Goal: Ask a question

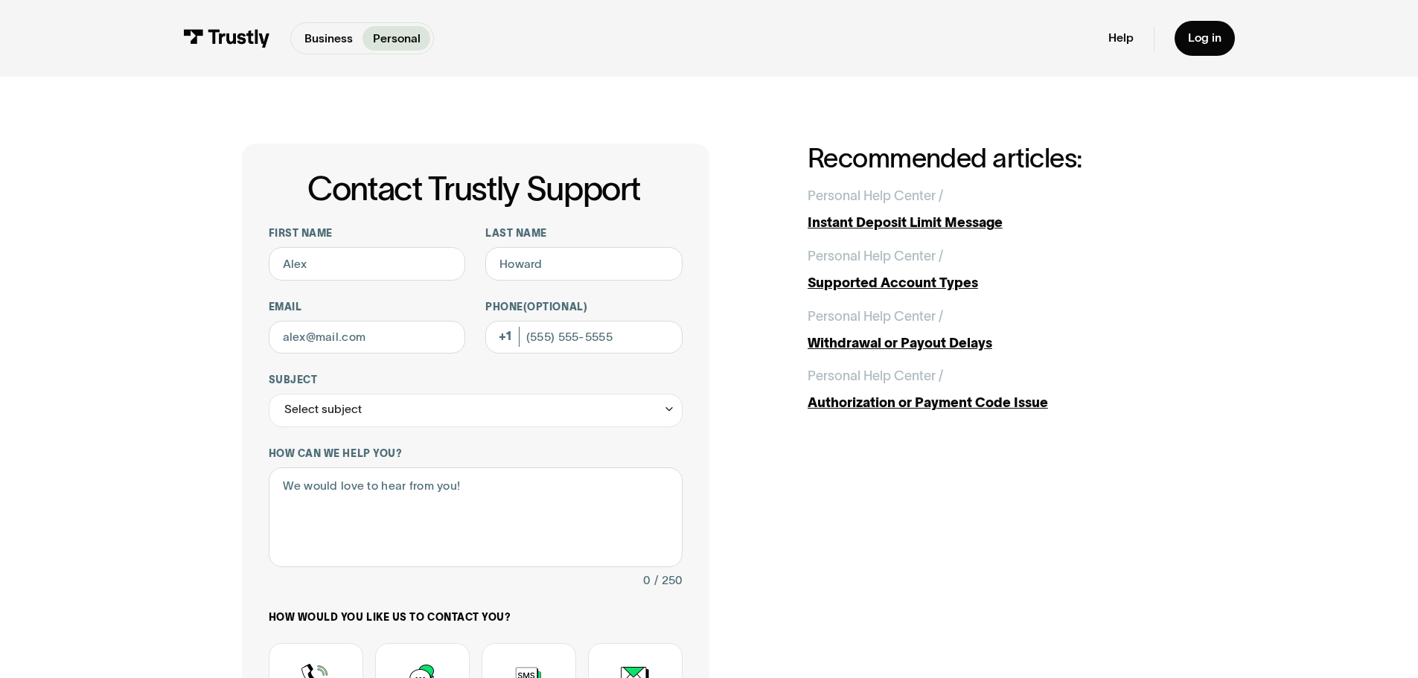
click at [398, 36] on p "Personal" at bounding box center [397, 39] width 48 height 18
click at [1191, 35] on div "Log in" at bounding box center [1205, 38] width 34 height 15
click at [1185, 15] on div "Business Personal Business Personal Help Log in Business Personal Help Log in" at bounding box center [709, 38] width 1052 height 77
click at [1208, 39] on div "Log in" at bounding box center [1205, 38] width 34 height 15
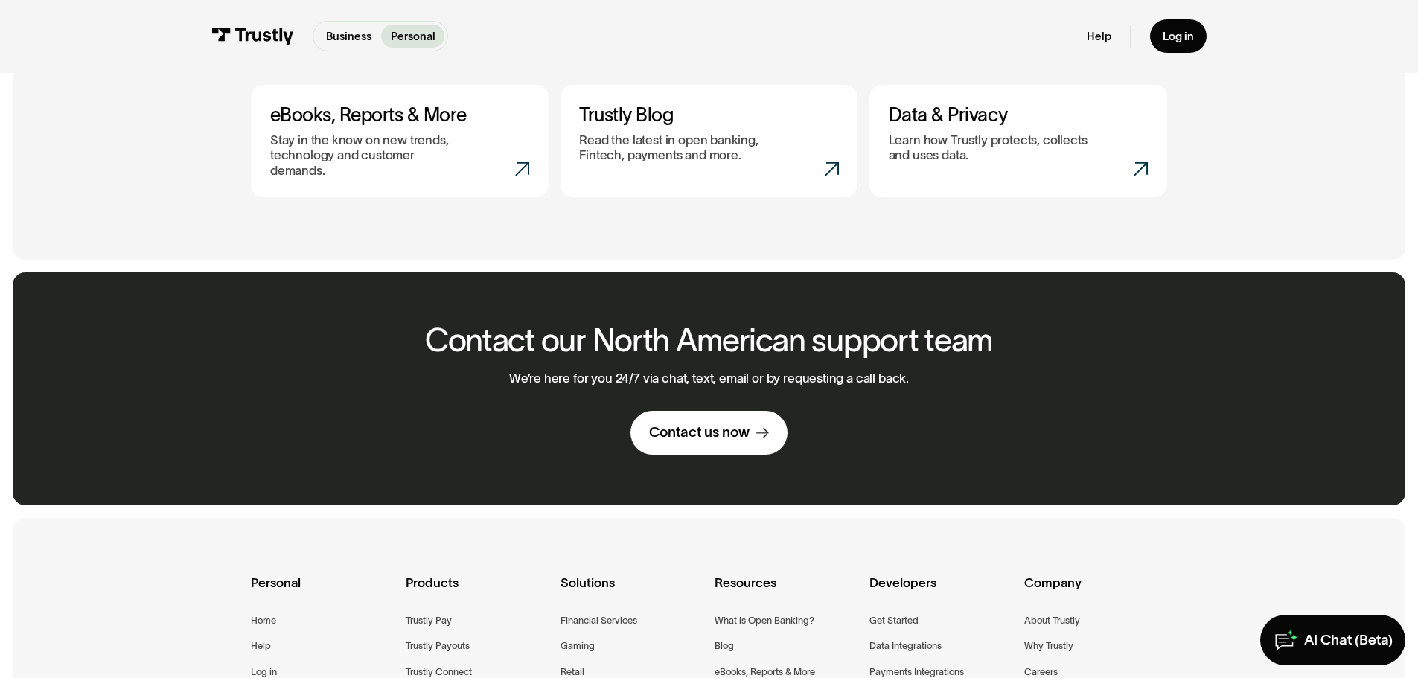
scroll to position [893, 0]
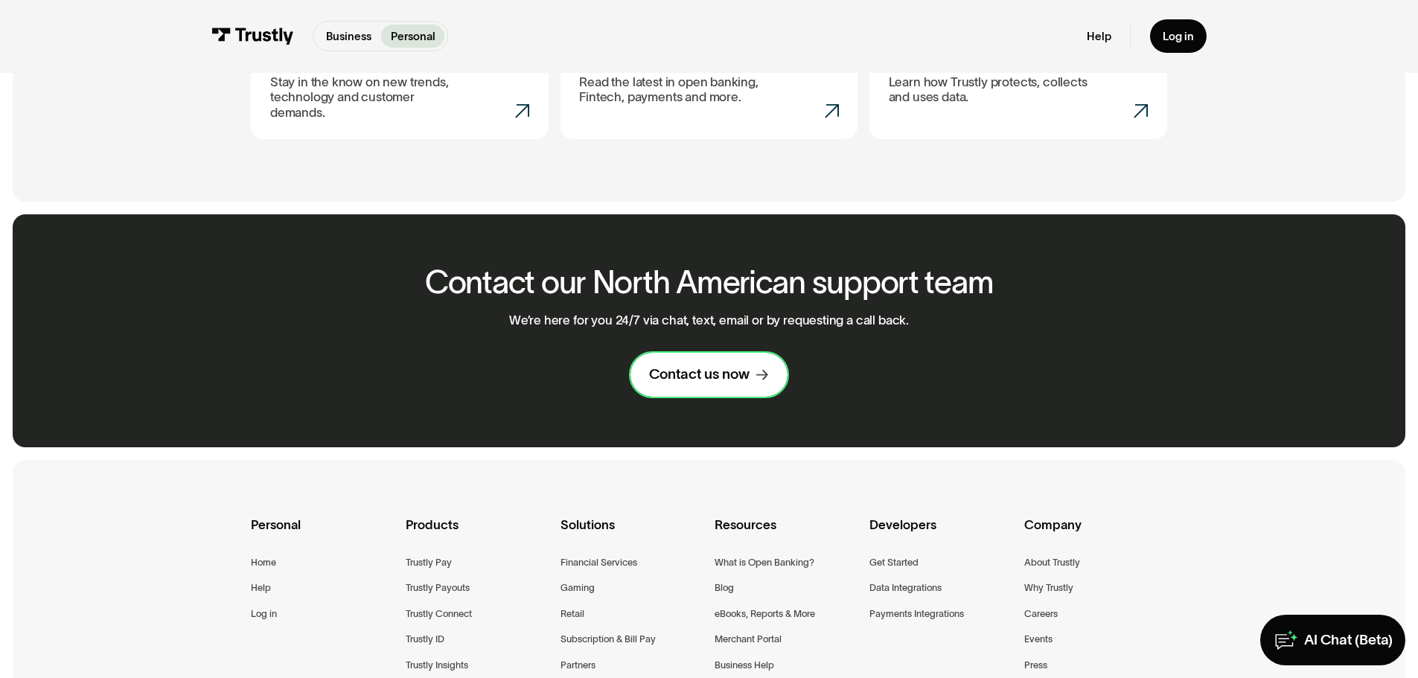
click at [686, 366] on div "Contact us now" at bounding box center [699, 375] width 101 height 19
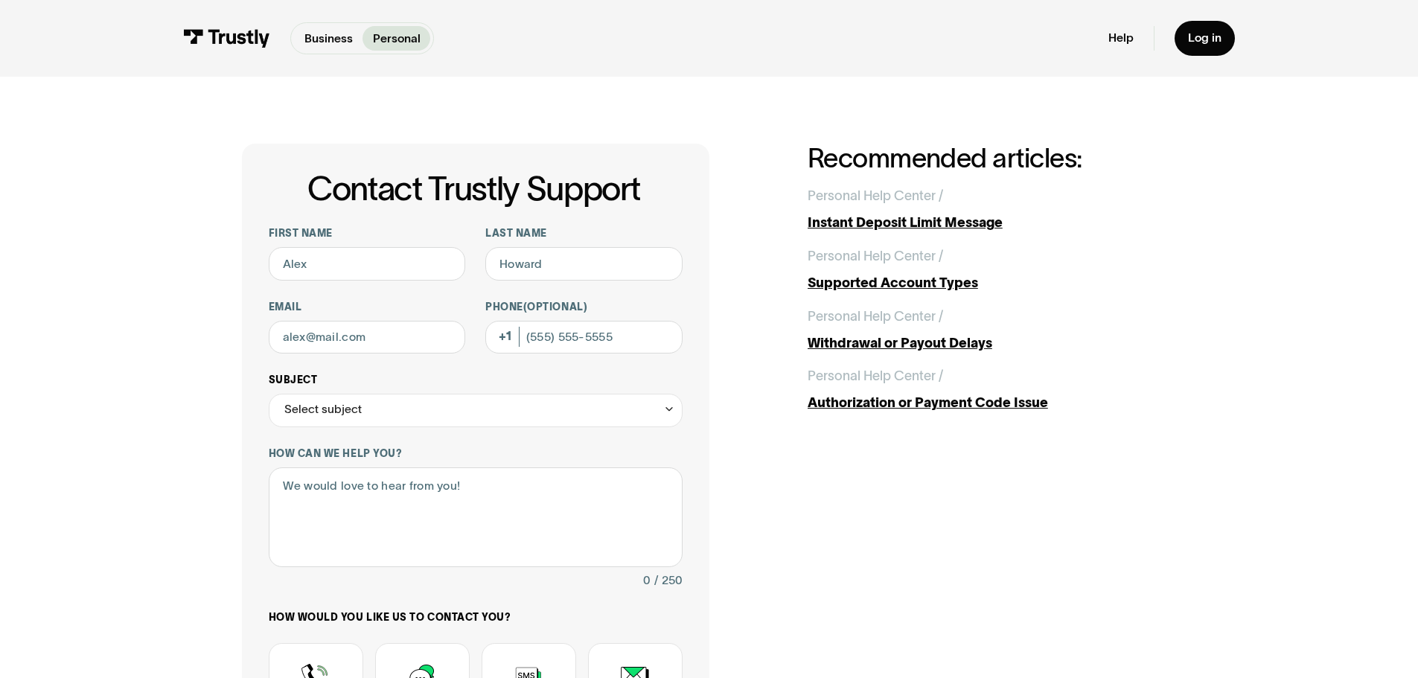
scroll to position [298, 0]
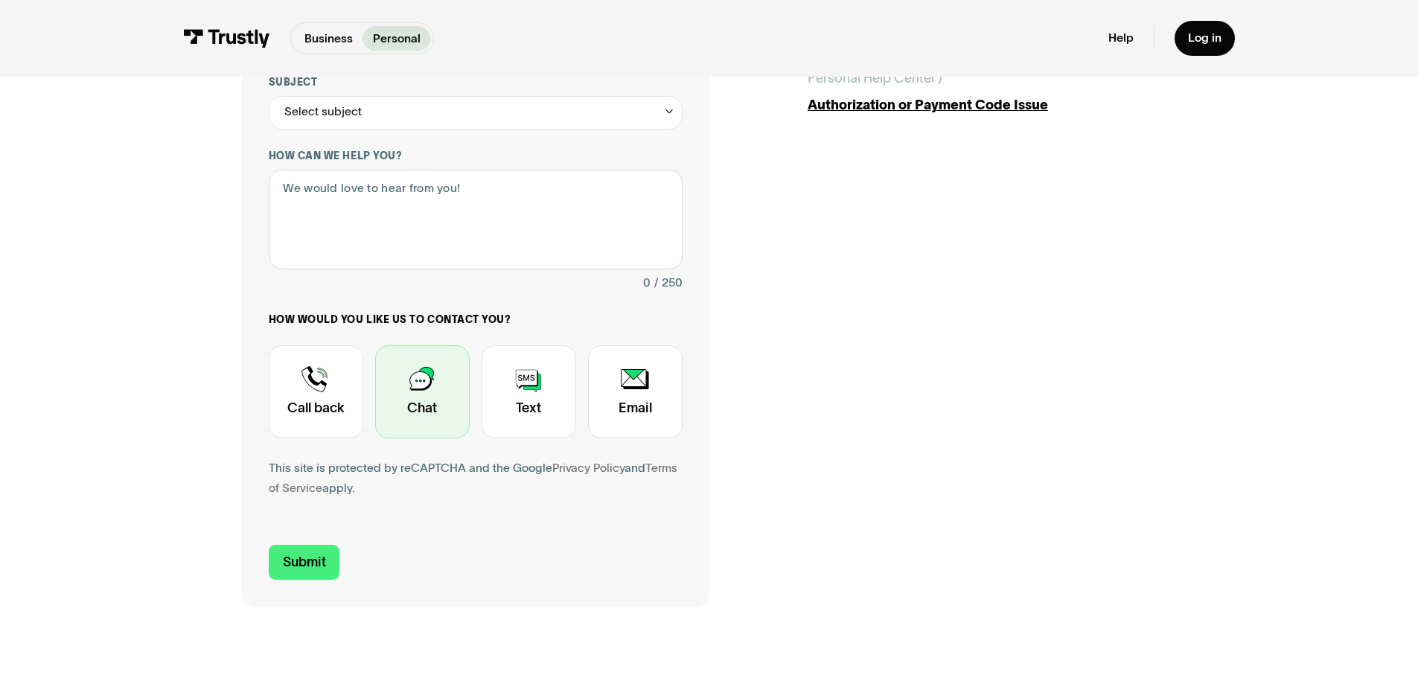
click at [441, 380] on div "Contact Trustly Support" at bounding box center [422, 391] width 95 height 93
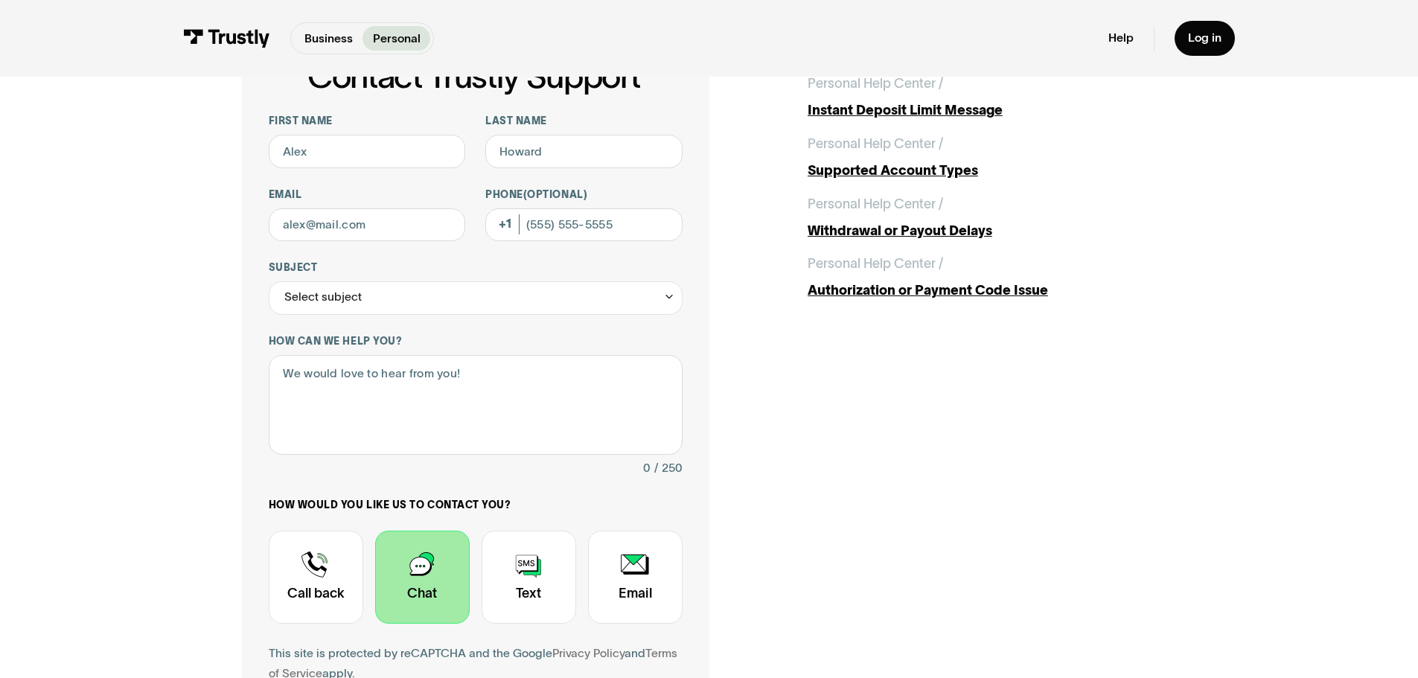
scroll to position [0, 0]
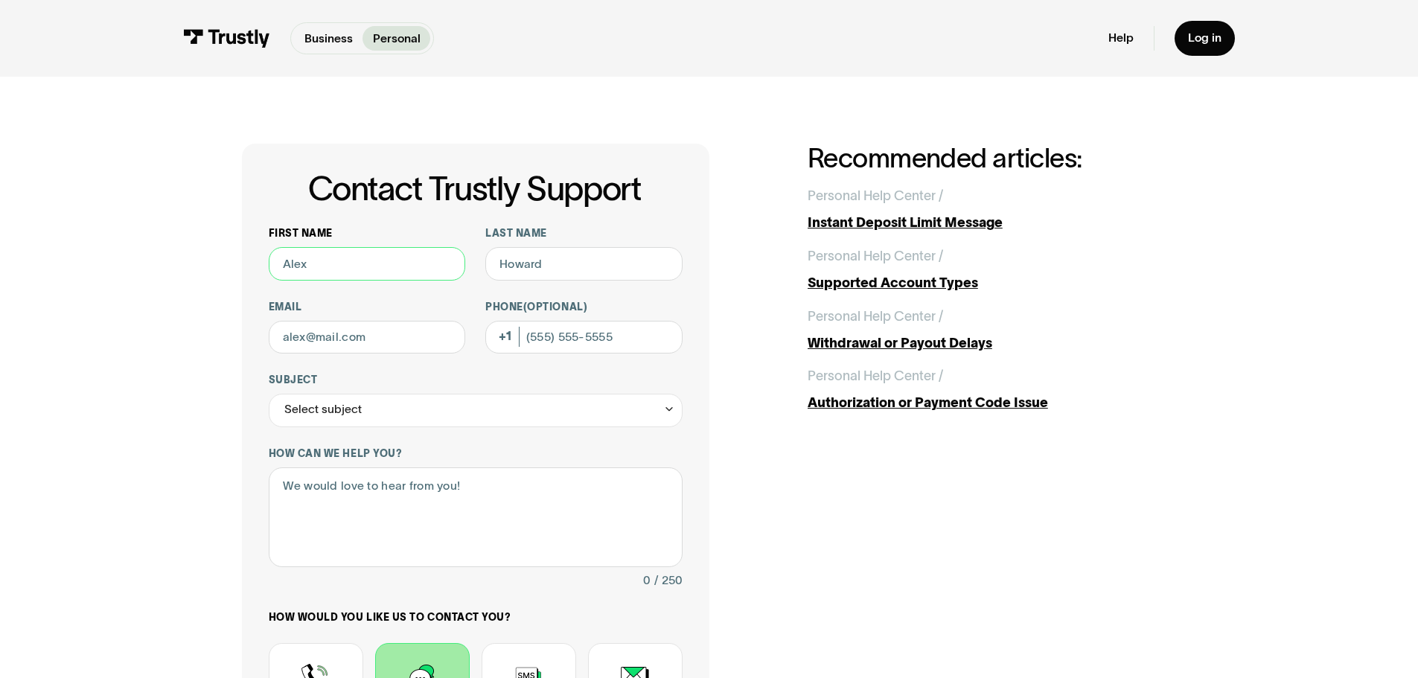
click at [370, 280] on input "First name" at bounding box center [367, 264] width 197 height 34
type input "e"
type input "Eric"
type input "Kopp"
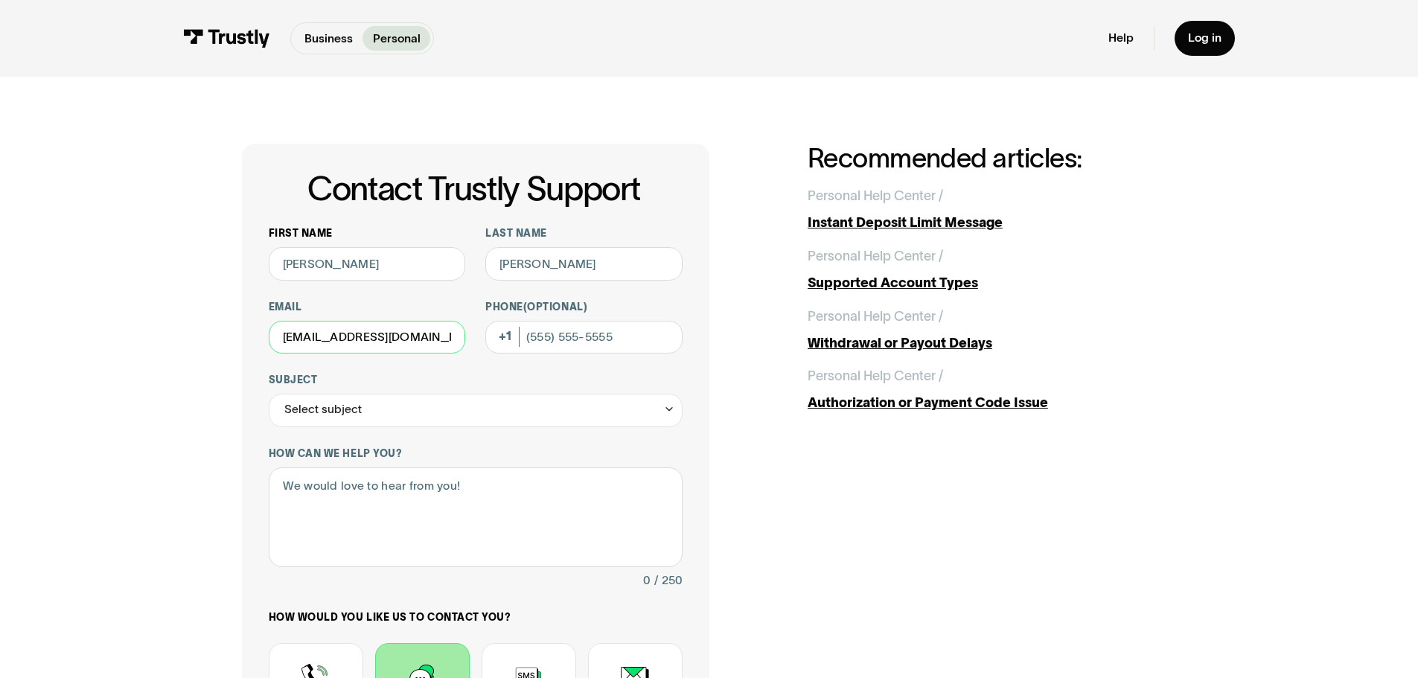
type input "ericekopp@gmail.com"
type input "(631) 804-0500"
click at [402, 427] on div "Select subject" at bounding box center [476, 411] width 414 height 34
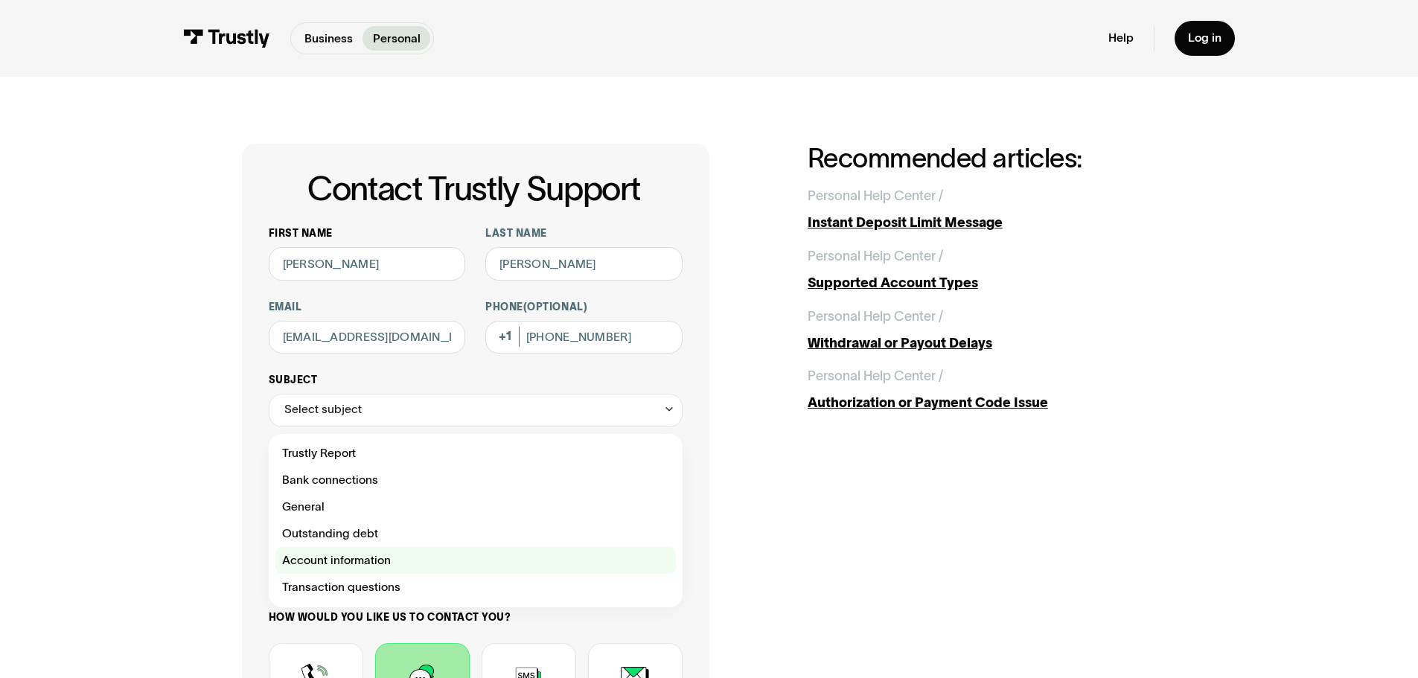
click at [394, 564] on div "Contact Trustly Support" at bounding box center [475, 560] width 401 height 27
type input "**********"
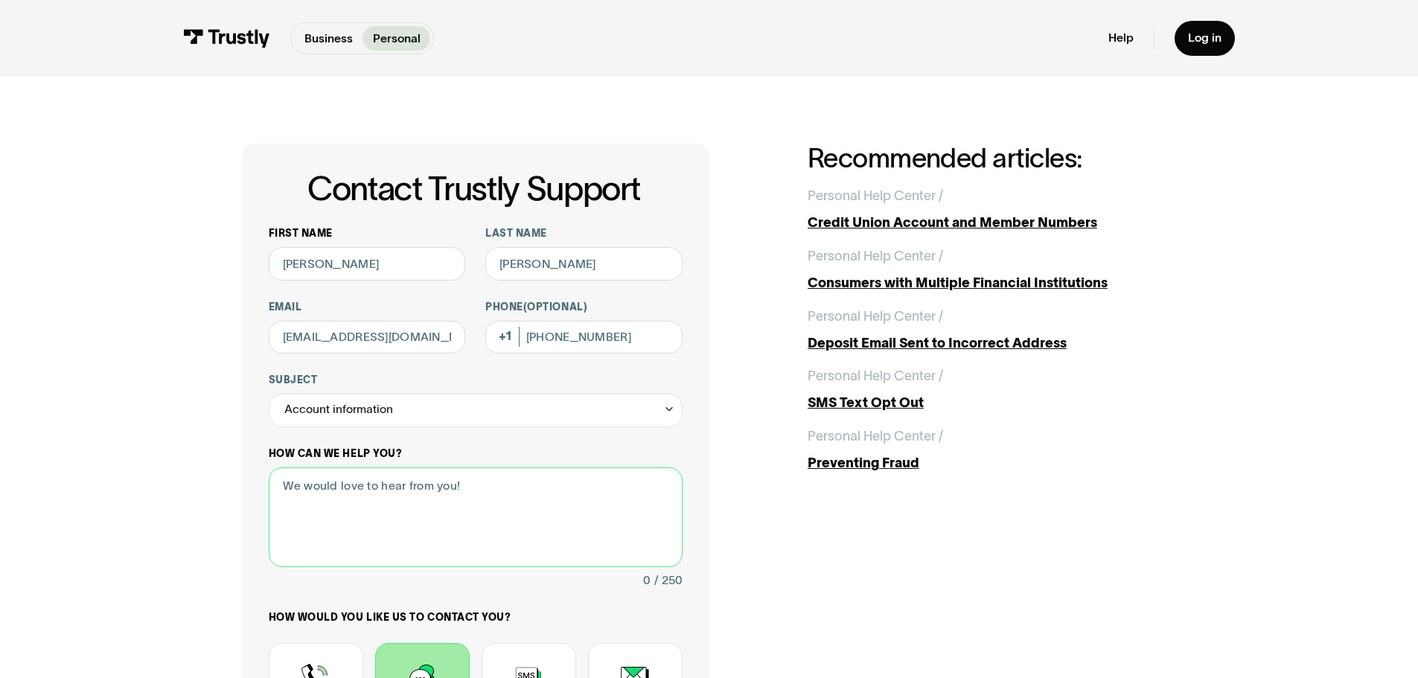
click at [389, 504] on textarea "How can we help you?" at bounding box center [476, 518] width 414 height 101
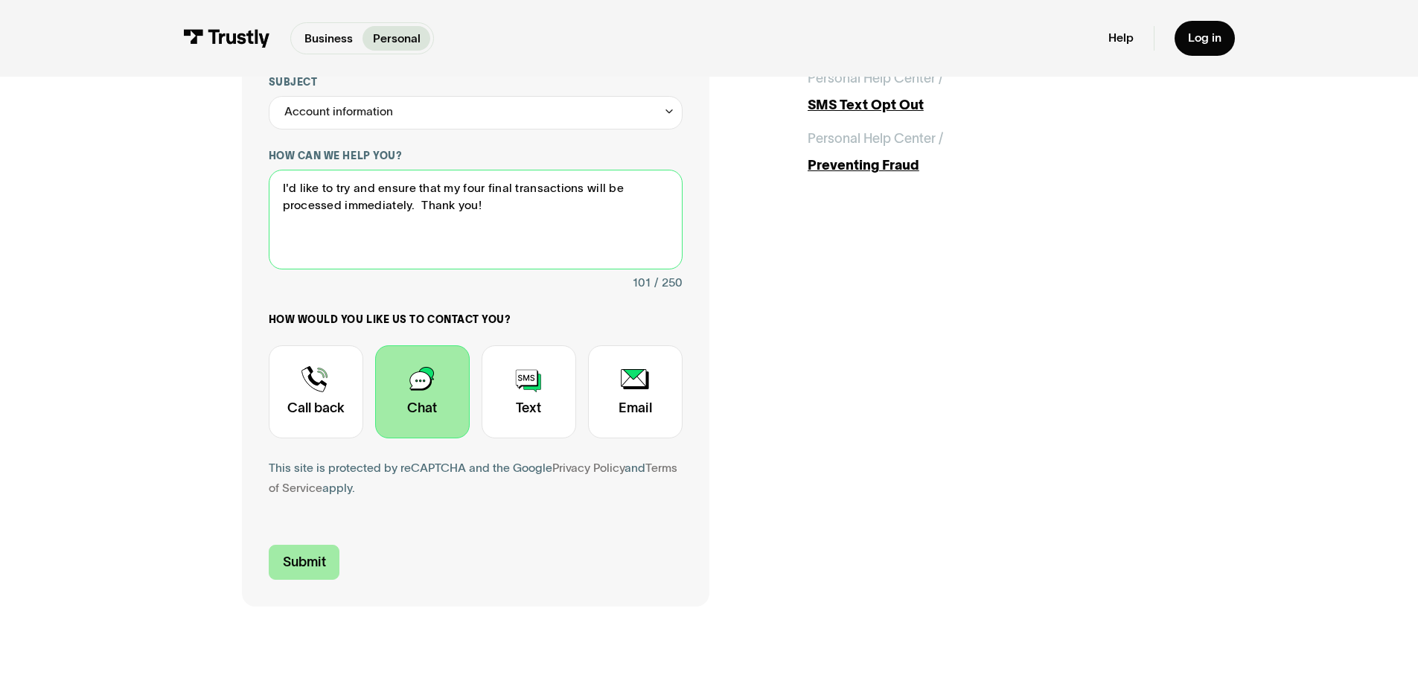
type textarea "I'd like to try and ensure that my four final transactions will be processed im…"
click at [303, 563] on input "Submit" at bounding box center [304, 562] width 71 height 35
type input "+16318040500"
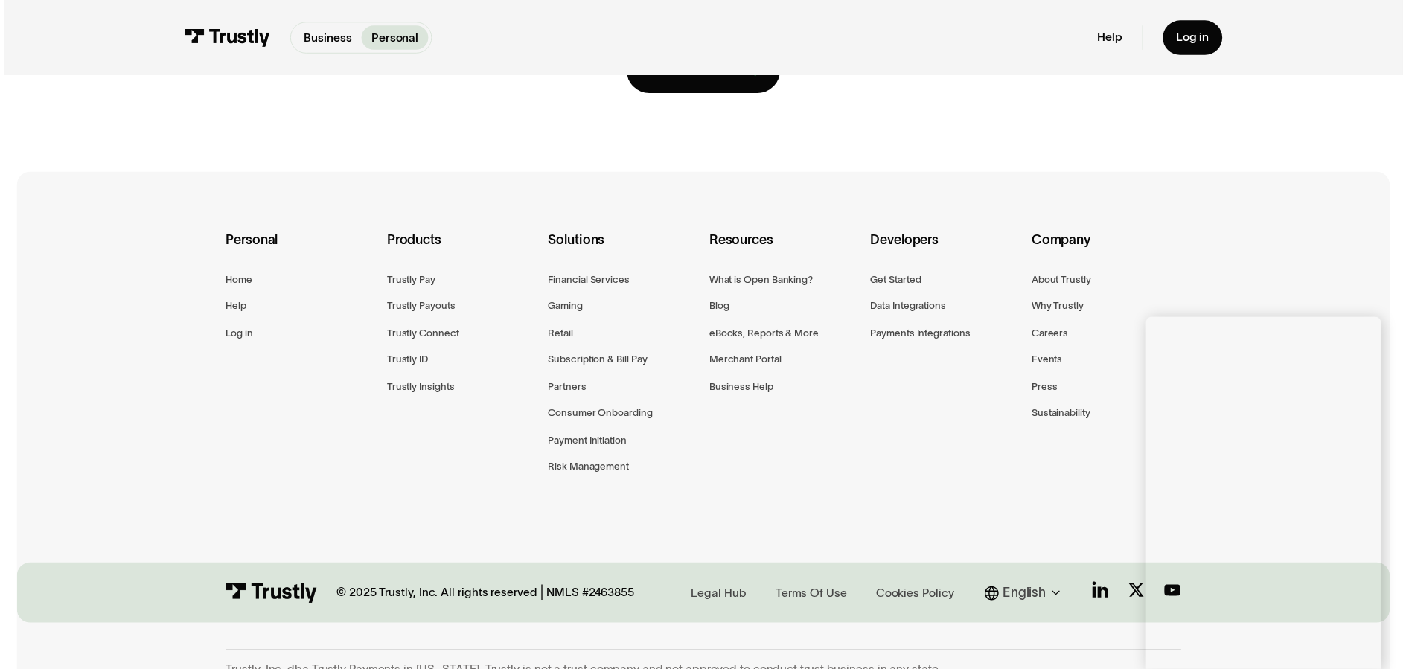
scroll to position [0, 0]
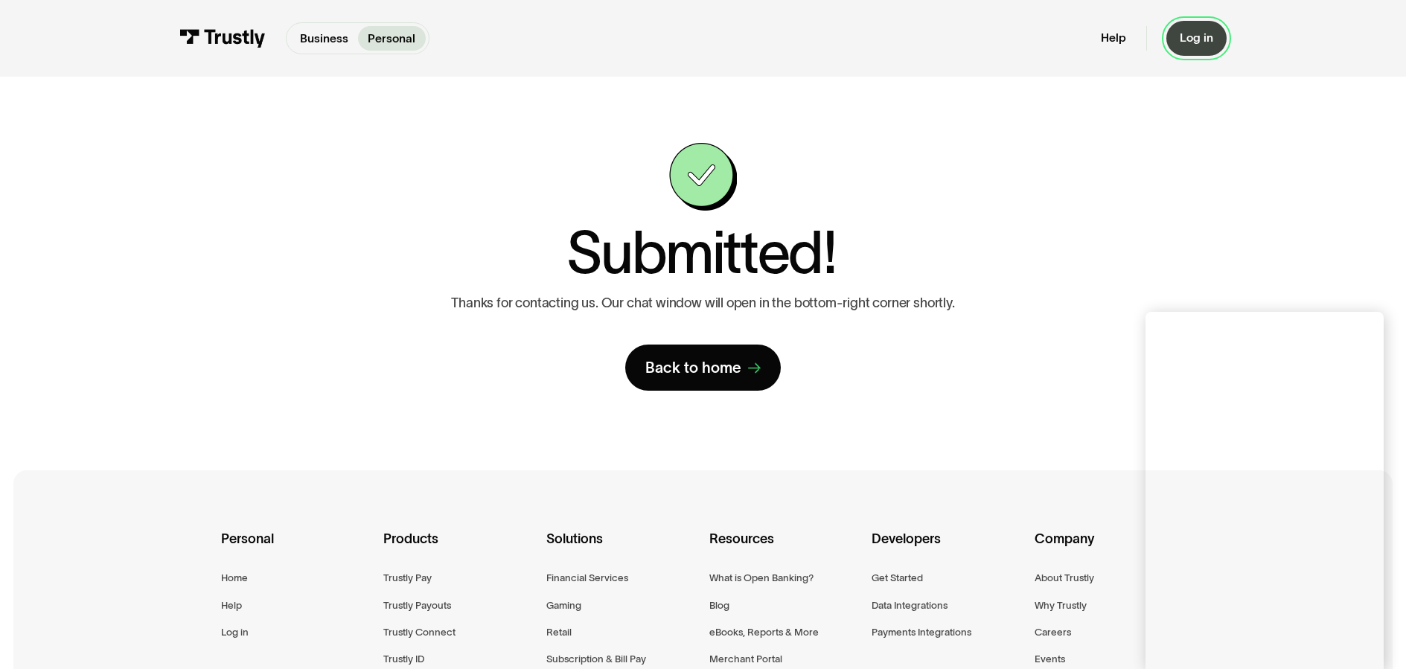
click at [1199, 42] on div "Log in" at bounding box center [1197, 38] width 34 height 15
click at [1182, 29] on link "Log in" at bounding box center [1197, 38] width 60 height 35
click at [1196, 48] on link "Log in" at bounding box center [1197, 38] width 60 height 35
click at [1185, 39] on div "Log in" at bounding box center [1197, 38] width 34 height 15
